Goal: Task Accomplishment & Management: Complete application form

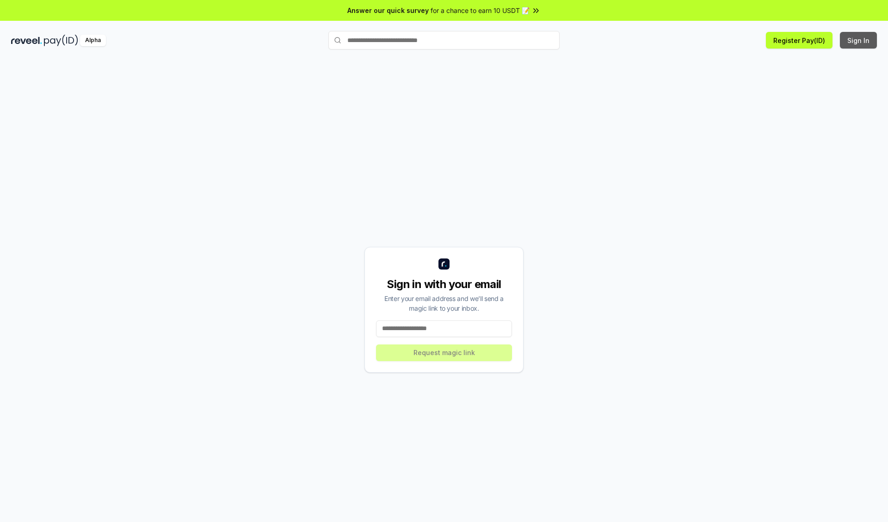
click at [859, 40] on button "Sign In" at bounding box center [858, 40] width 37 height 17
type input "**********"
click at [444, 352] on button "Request magic link" at bounding box center [444, 353] width 136 height 17
